Goal: Task Accomplishment & Management: Manage account settings

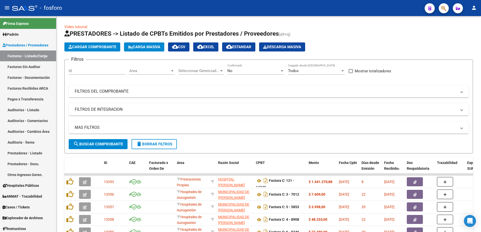
scroll to position [66, 0]
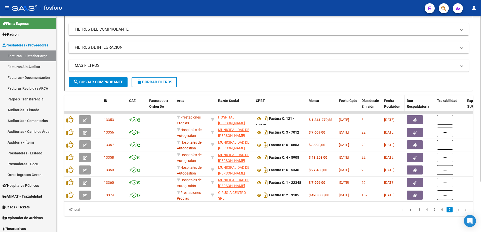
click at [394, 103] on span "Fecha Recibido" at bounding box center [391, 104] width 14 height 10
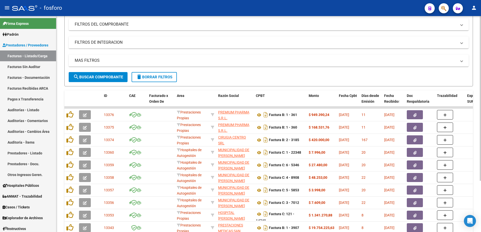
scroll to position [104, 0]
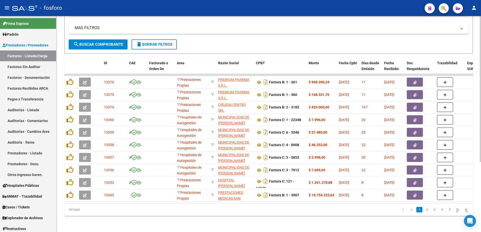
click at [374, 216] on div "63 total 1 2 3 4 5" at bounding box center [268, 210] width 409 height 13
click at [360, 222] on div "Video tutorial PRESTADORES -> Listado de CPBTs Emitidos por Prestadores / Prove…" at bounding box center [268, 74] width 425 height 316
click at [449, 214] on div "63 total 1 2 3 4 5" at bounding box center [268, 210] width 409 height 13
click at [456, 208] on icon "go to next page" at bounding box center [458, 210] width 4 height 6
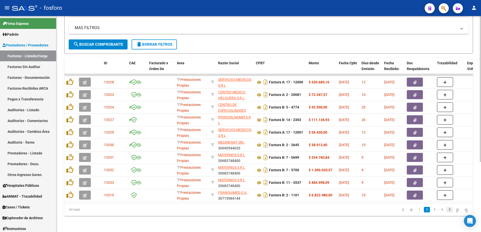
click at [446, 211] on link "5" at bounding box center [449, 210] width 6 height 6
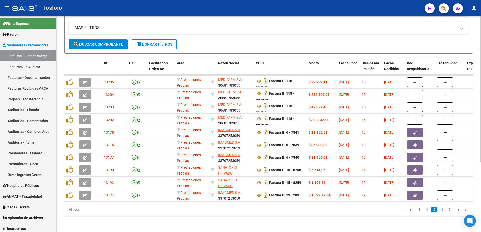
click at [390, 64] on span "Fecha Recibido" at bounding box center [391, 66] width 14 height 10
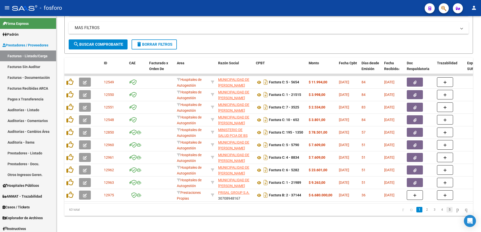
click at [446, 212] on link "5" at bounding box center [449, 210] width 6 height 6
